Goal: Task Accomplishment & Management: Complete application form

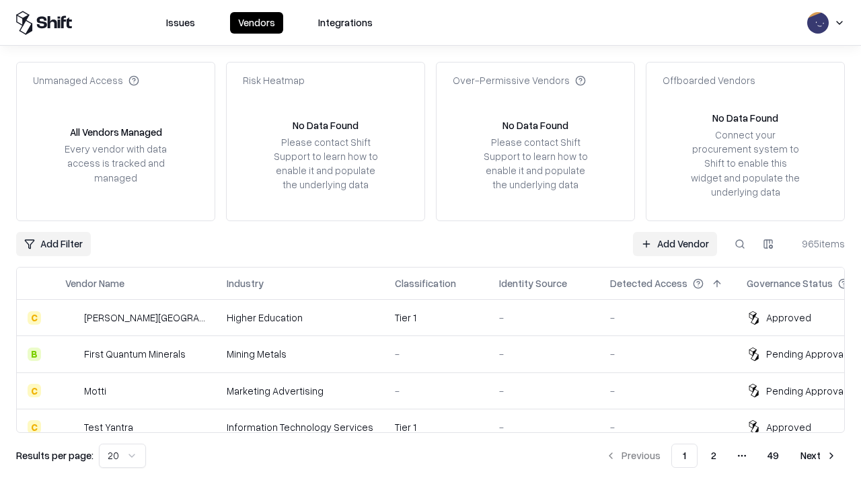
click at [674, 243] on link "Add Vendor" at bounding box center [675, 244] width 84 height 24
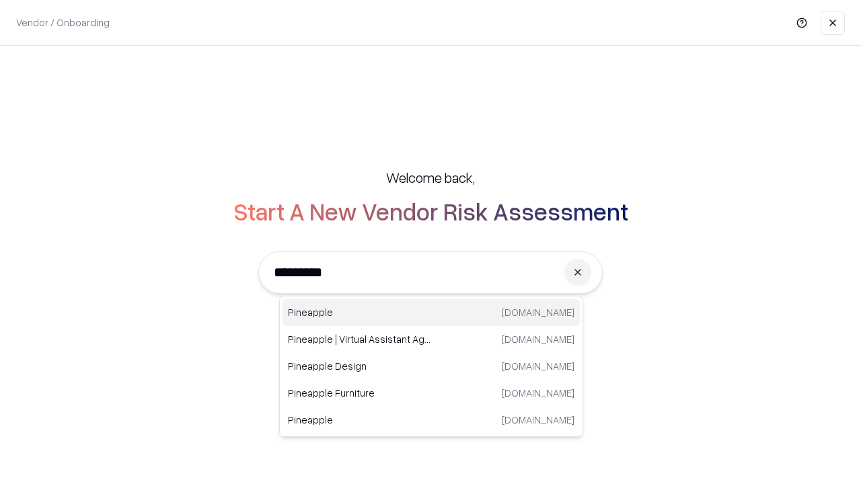
click at [431, 313] on div "Pineapple pineappleenergy.com" at bounding box center [430, 312] width 297 height 27
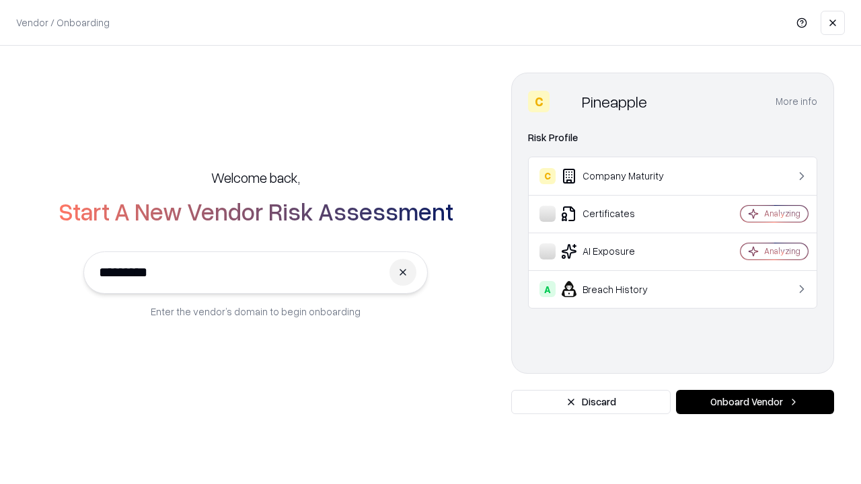
type input "*********"
click at [754, 402] on button "Onboard Vendor" at bounding box center [755, 402] width 158 height 24
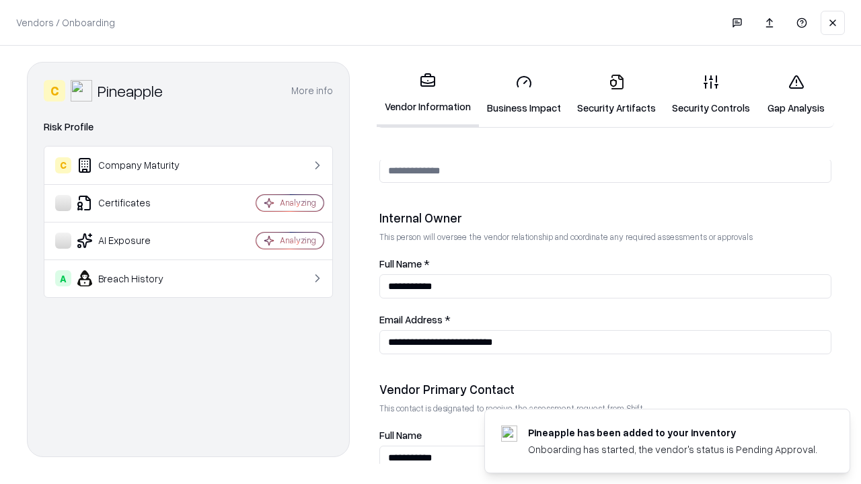
scroll to position [696, 0]
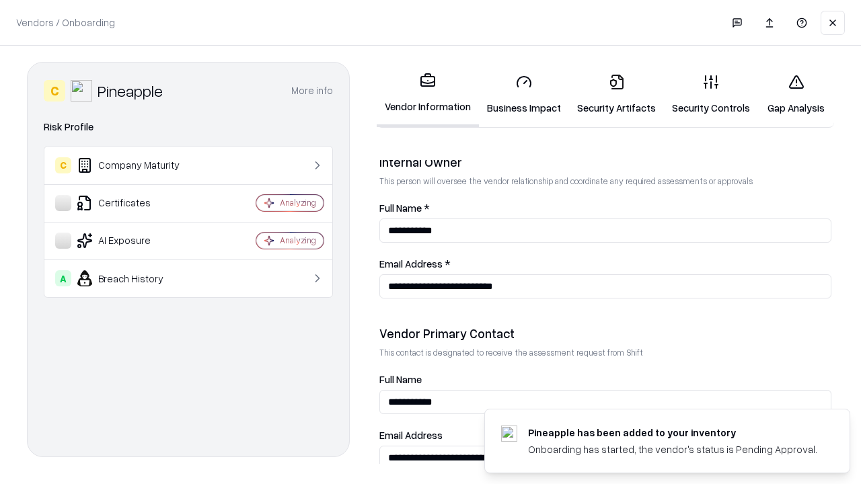
click at [524, 94] on link "Business Impact" at bounding box center [524, 94] width 90 height 63
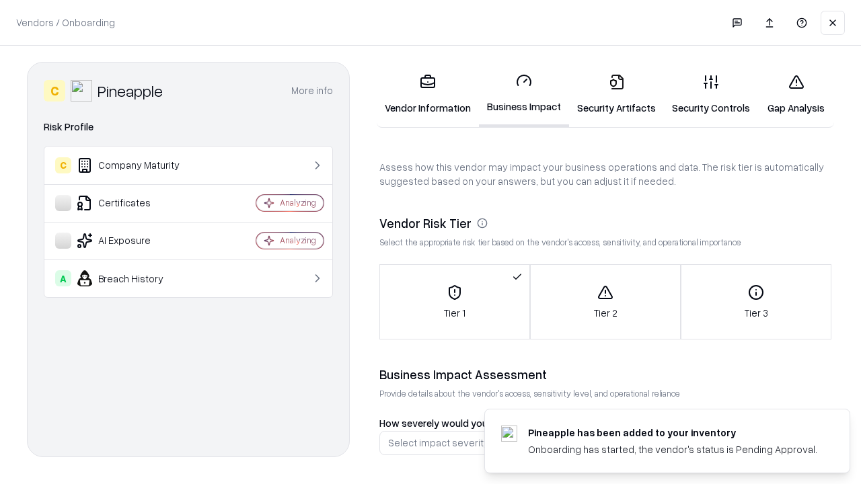
click at [616, 94] on link "Security Artifacts" at bounding box center [616, 94] width 95 height 63
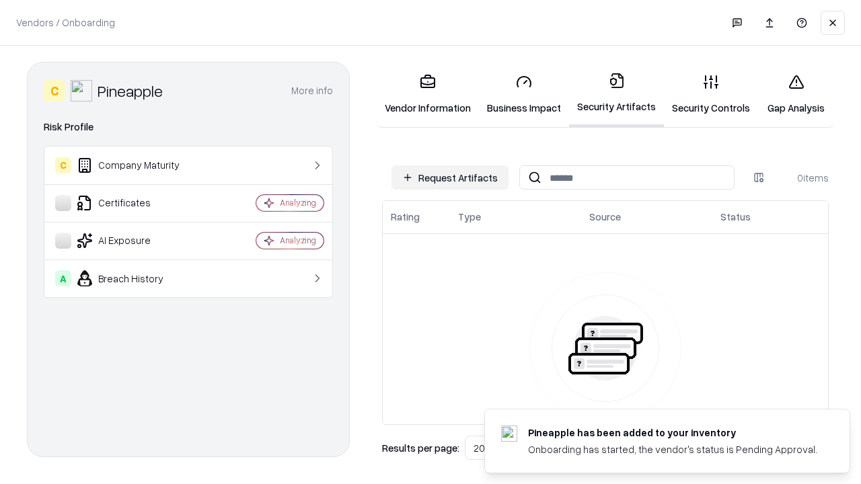
click at [450, 177] on button "Request Artifacts" at bounding box center [449, 177] width 117 height 24
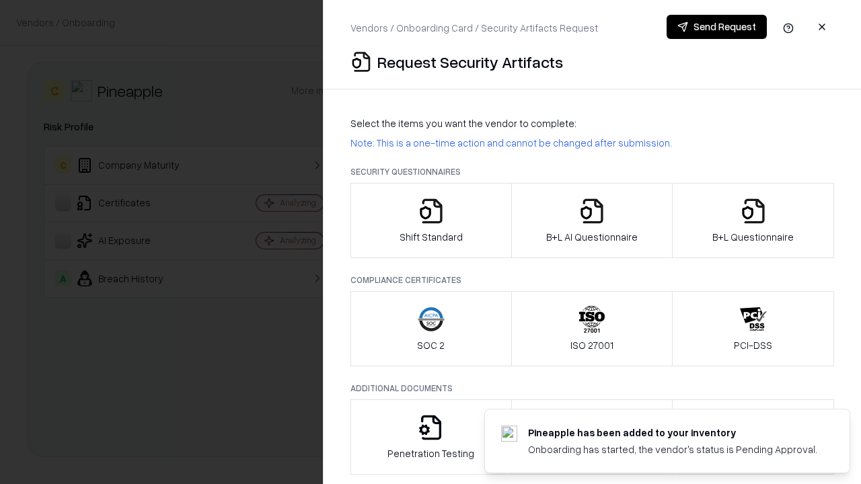
click at [430, 221] on icon "button" at bounding box center [430, 211] width 27 height 27
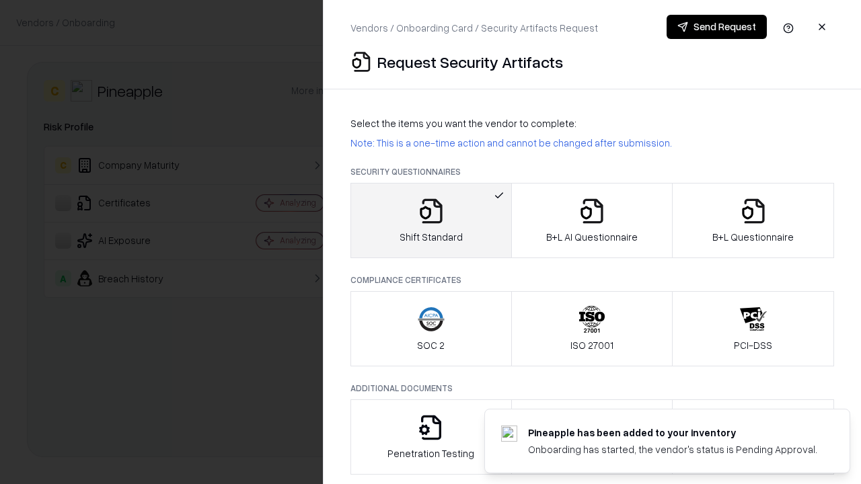
click at [716, 27] on button "Send Request" at bounding box center [716, 27] width 100 height 24
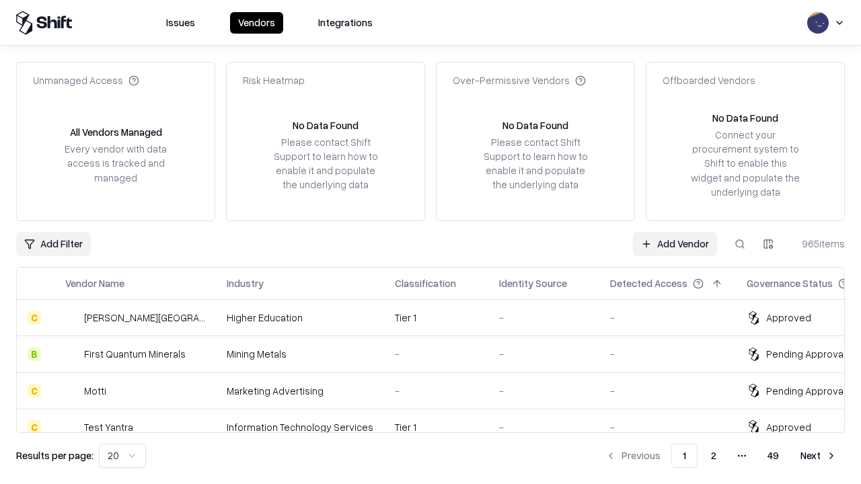
click at [740, 243] on button at bounding box center [739, 244] width 24 height 24
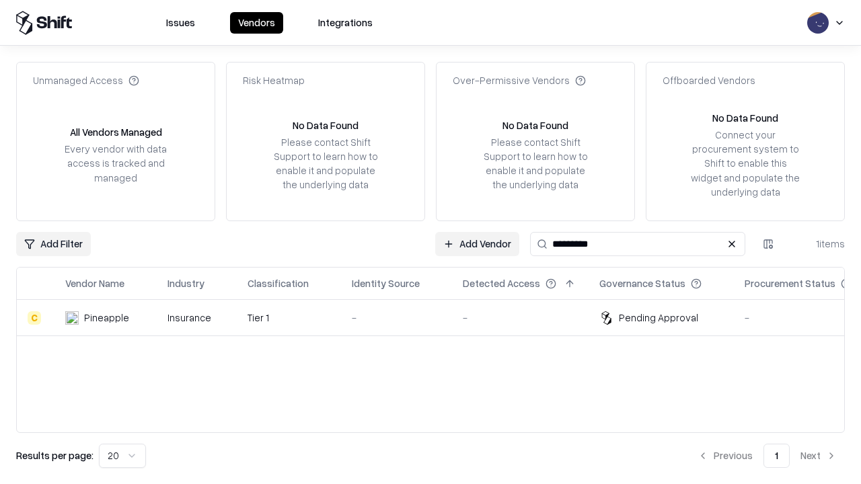
type input "*********"
click at [438, 317] on div "-" at bounding box center [396, 318] width 89 height 14
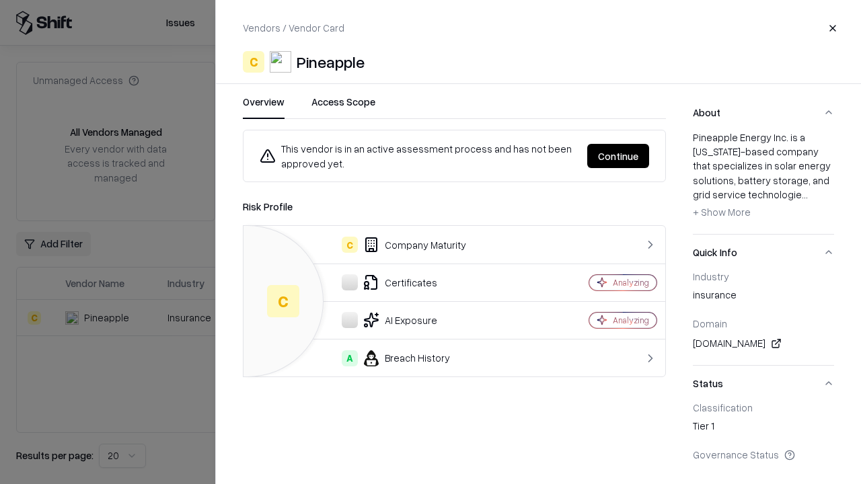
click at [618, 156] on button "Continue" at bounding box center [618, 156] width 62 height 24
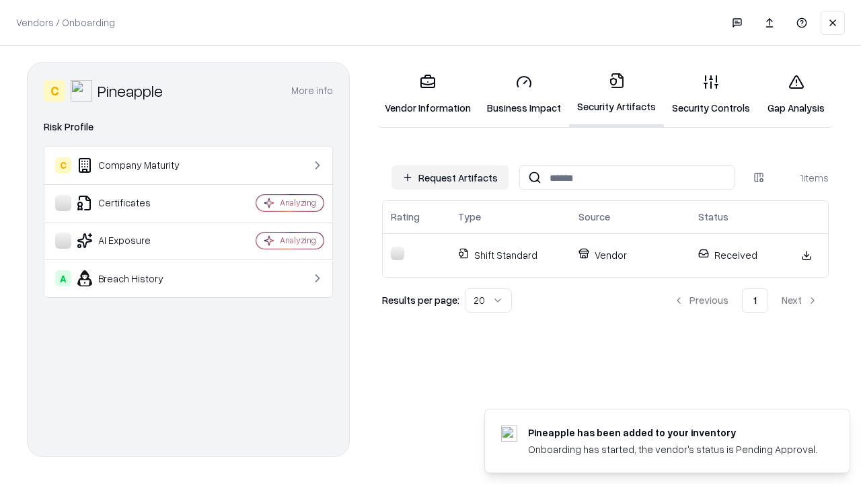
click at [795, 94] on link "Gap Analysis" at bounding box center [796, 94] width 76 height 63
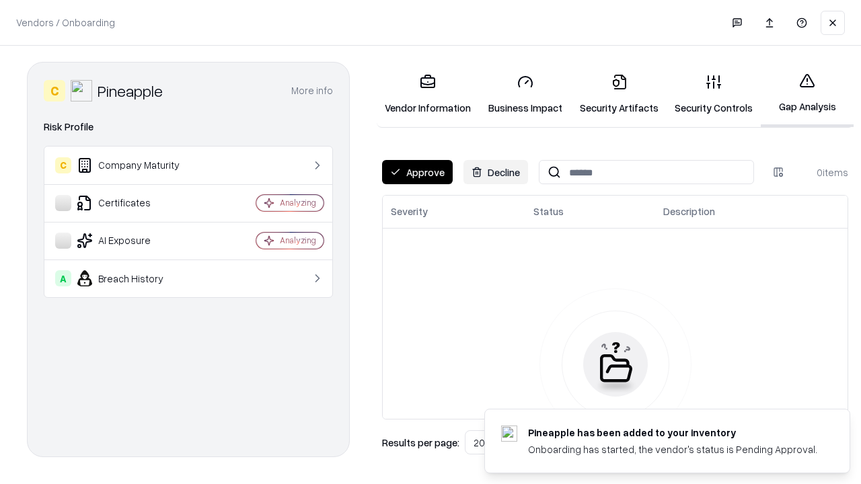
click at [417, 172] on button "Approve" at bounding box center [417, 172] width 71 height 24
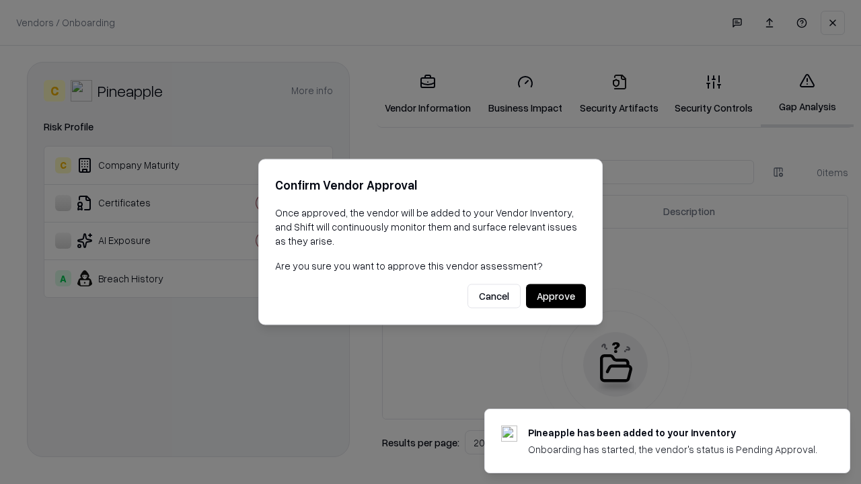
click at [555, 296] on button "Approve" at bounding box center [556, 296] width 60 height 24
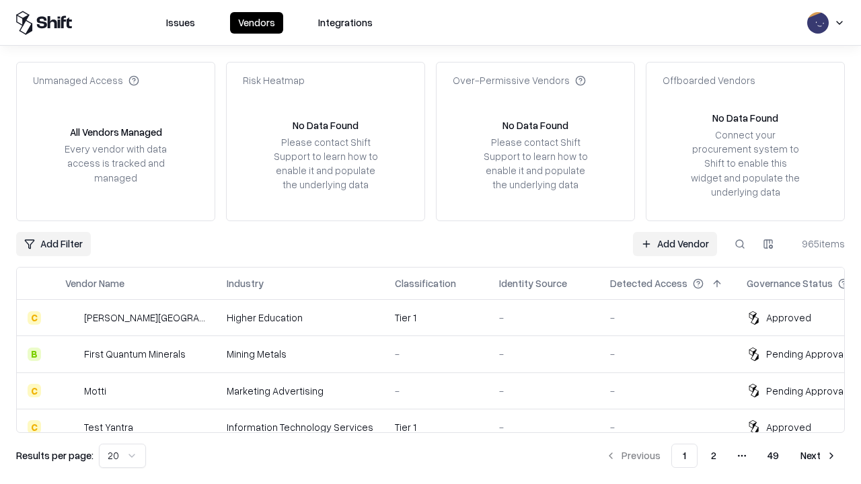
type input "*********"
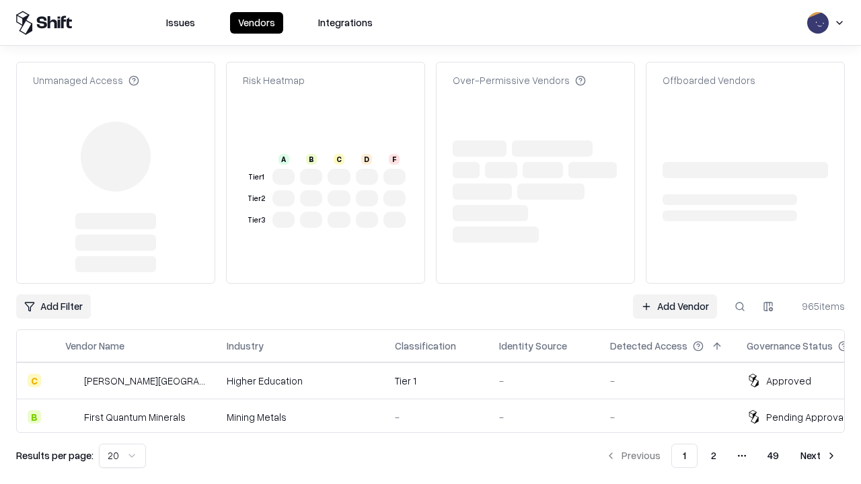
click at [674, 294] on link "Add Vendor" at bounding box center [675, 306] width 84 height 24
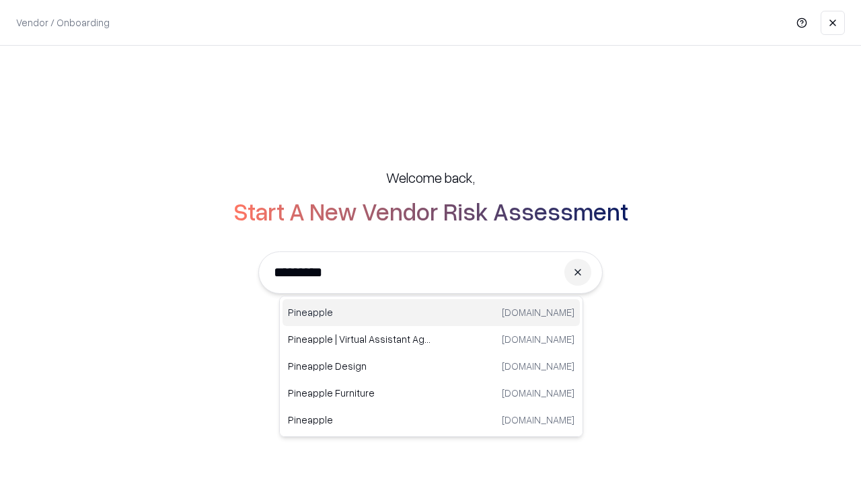
click at [431, 313] on div "Pineapple [DOMAIN_NAME]" at bounding box center [430, 312] width 297 height 27
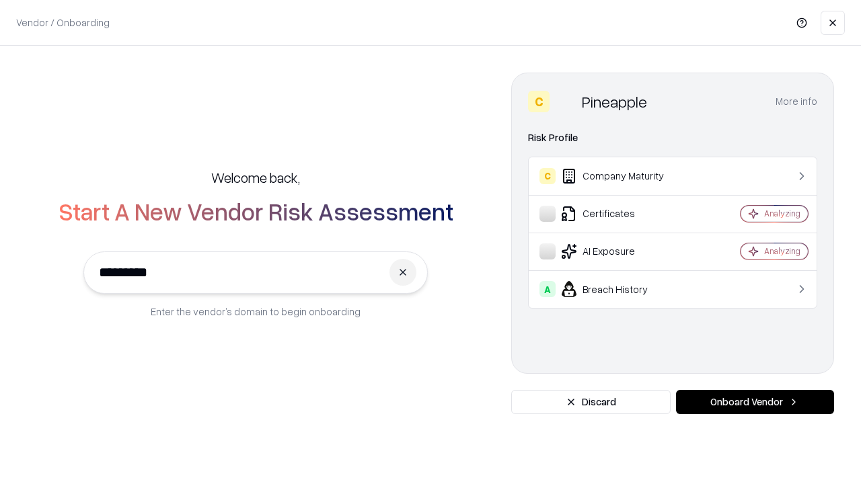
type input "*********"
click at [754, 402] on button "Onboard Vendor" at bounding box center [755, 402] width 158 height 24
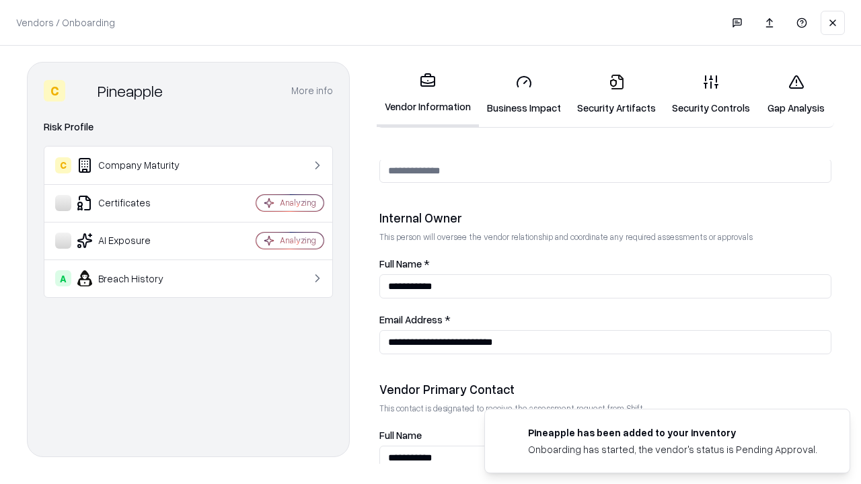
scroll to position [696, 0]
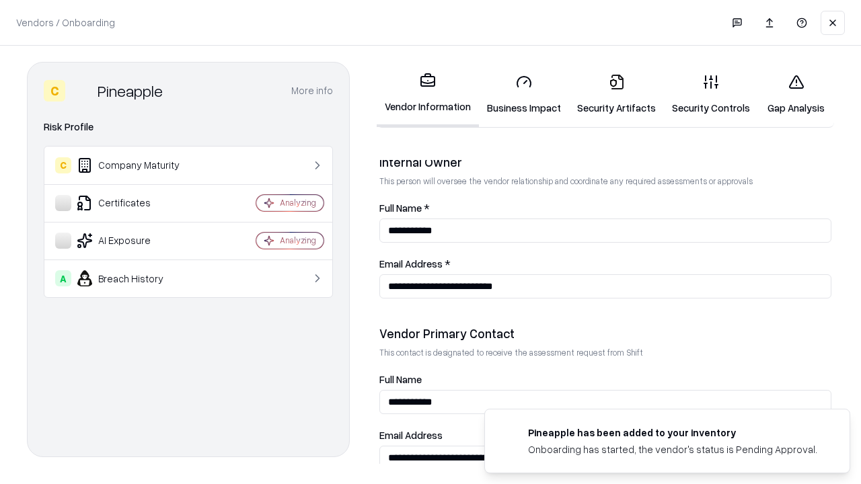
click at [795, 94] on link "Gap Analysis" at bounding box center [796, 94] width 76 height 63
